Goal: Task Accomplishment & Management: Use online tool/utility

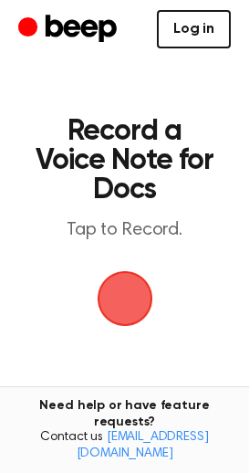
click at [182, 37] on link "Log in" at bounding box center [194, 29] width 74 height 38
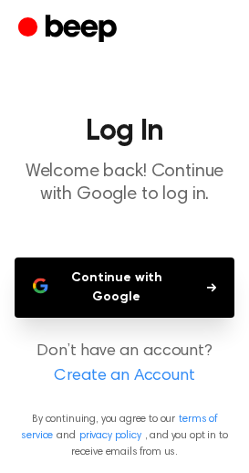
click at [161, 263] on button "Continue with Google" at bounding box center [125, 287] width 220 height 60
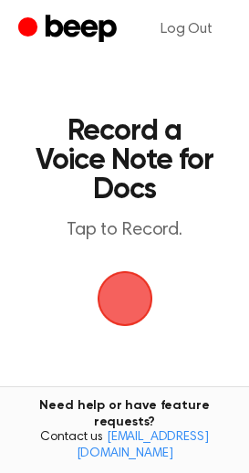
click at [132, 291] on span "button" at bounding box center [124, 299] width 68 height 68
